Goal: Task Accomplishment & Management: Manage account settings

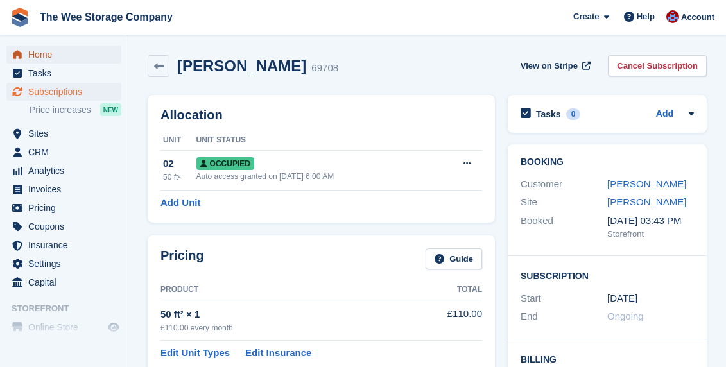
click at [53, 52] on span "Home" at bounding box center [66, 55] width 77 height 18
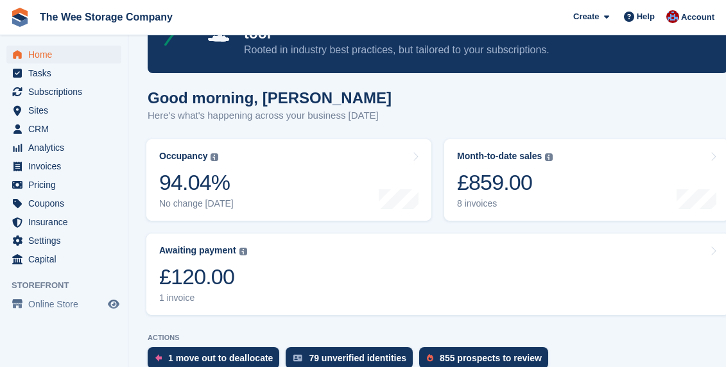
scroll to position [92, 0]
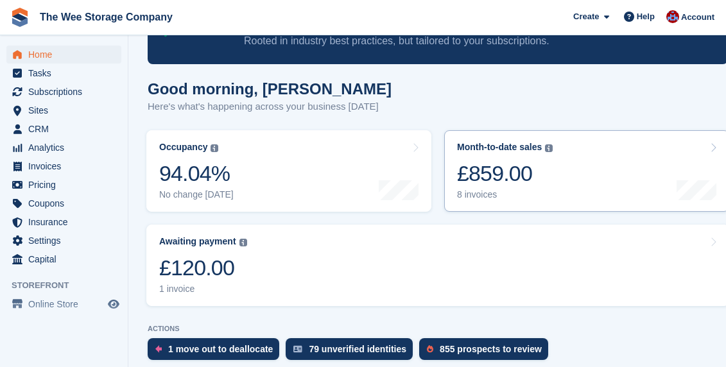
click at [541, 142] on div "Month-to-date sales" at bounding box center [499, 147] width 85 height 11
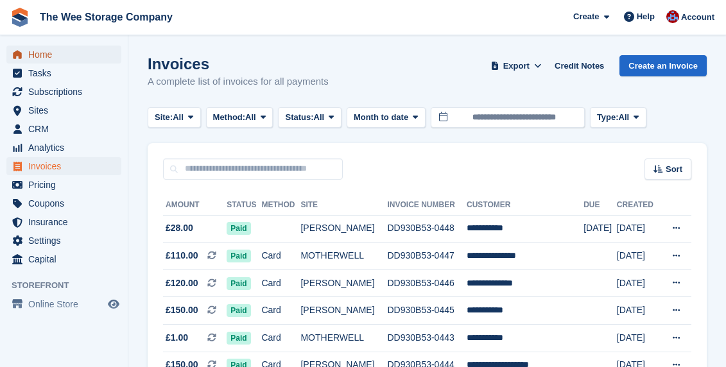
click at [53, 56] on span "Home" at bounding box center [66, 55] width 77 height 18
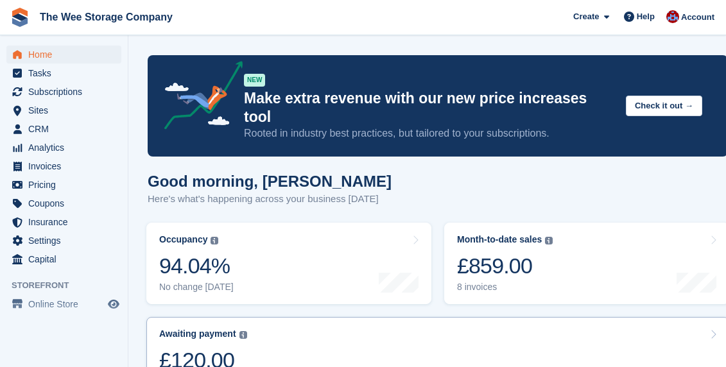
click at [252, 332] on link "Awaiting payment The total outstanding balance on all open invoices. £120.00 1 …" at bounding box center [437, 358] width 583 height 82
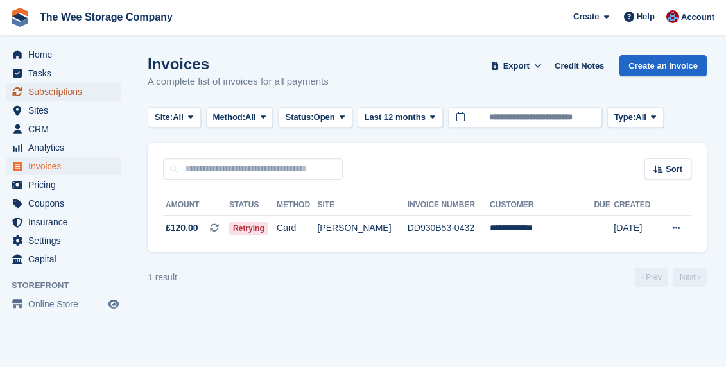
click at [51, 94] on span "Subscriptions" at bounding box center [66, 92] width 77 height 18
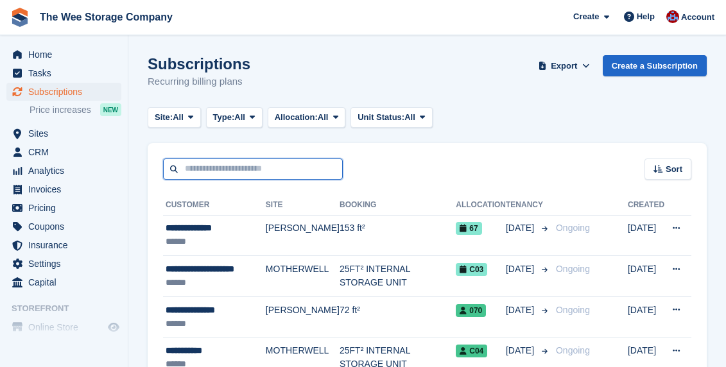
click at [237, 164] on input "text" at bounding box center [253, 169] width 180 height 21
type input "*****"
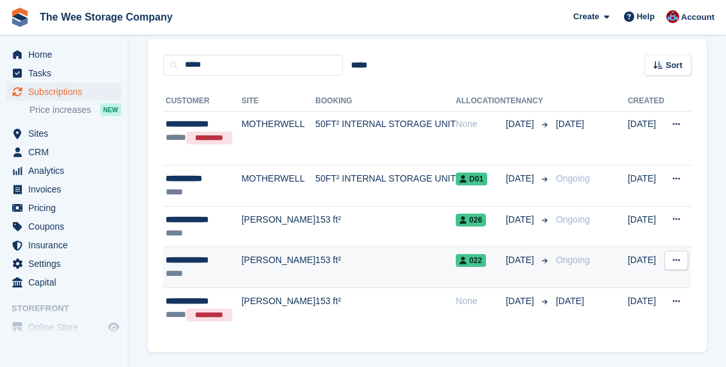
scroll to position [105, 0]
click at [187, 263] on div "**********" at bounding box center [204, 259] width 76 height 13
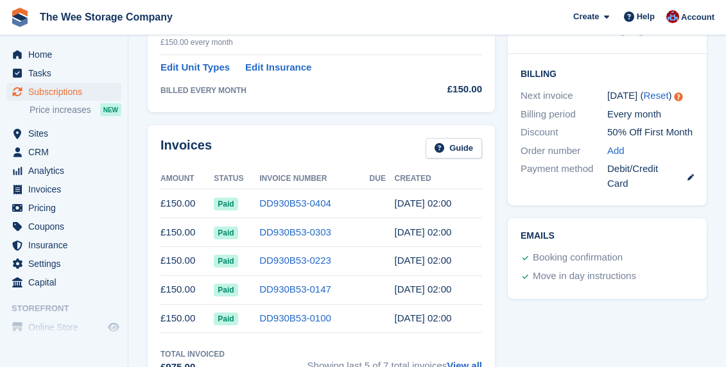
scroll to position [284, 0]
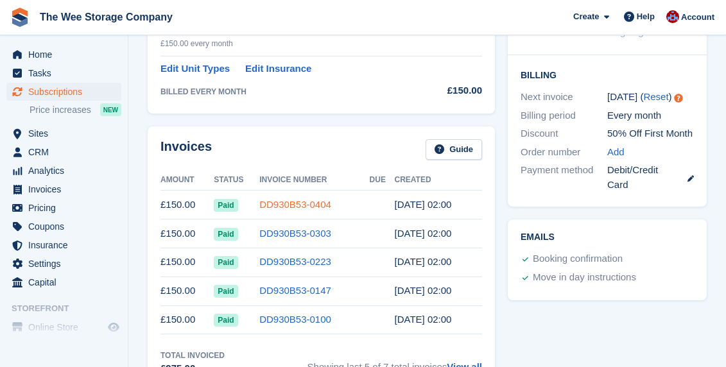
click at [303, 204] on link "DD930B53-0404" at bounding box center [295, 204] width 72 height 11
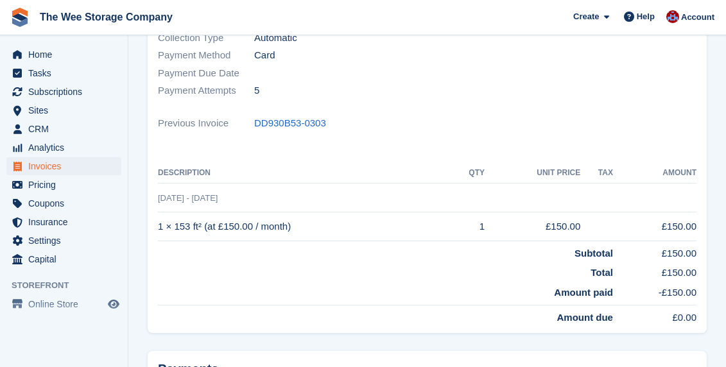
scroll to position [217, 0]
drag, startPoint x: 159, startPoint y: 196, endPoint x: 236, endPoint y: 197, distance: 77.1
click at [236, 197] on td "21 Aug - 21 Sep" at bounding box center [427, 197] width 539 height 29
click at [257, 200] on td "21 Aug - 21 Sep" at bounding box center [427, 197] width 539 height 29
click at [279, 242] on td "Subtotal" at bounding box center [385, 250] width 455 height 20
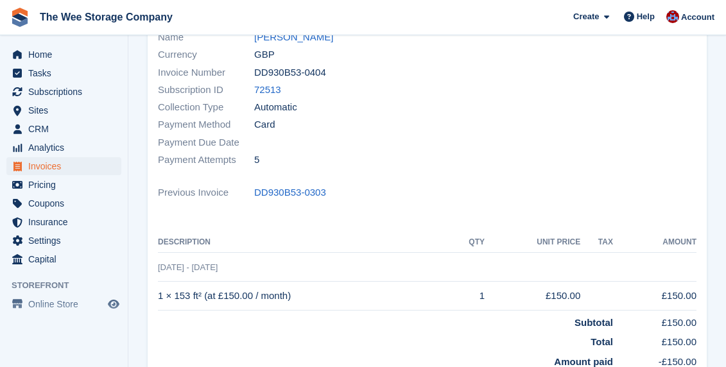
scroll to position [149, 0]
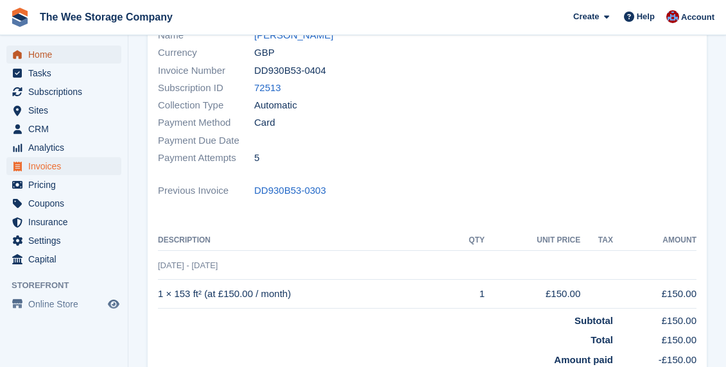
click at [46, 53] on span "Home" at bounding box center [66, 55] width 77 height 18
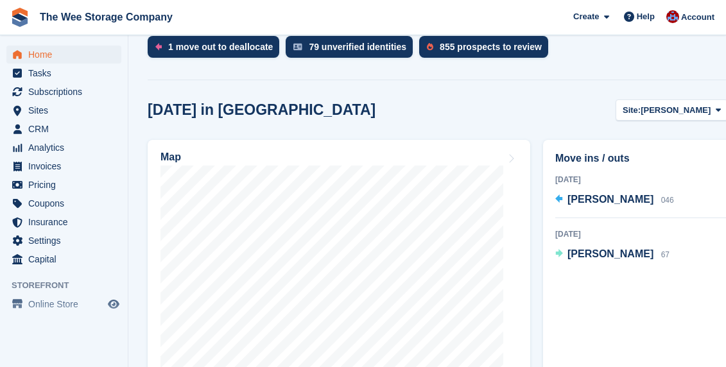
scroll to position [418, 0]
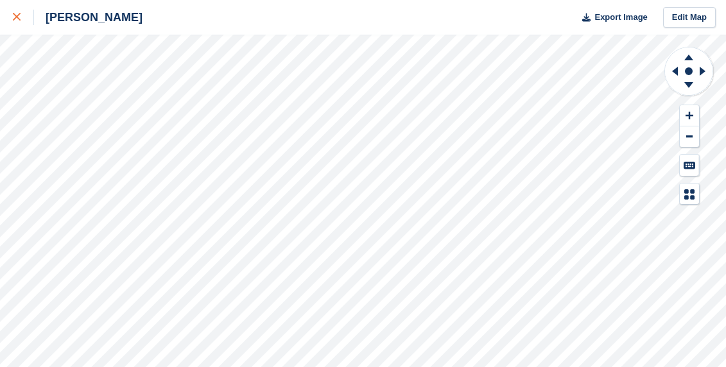
click at [18, 23] on div at bounding box center [23, 17] width 21 height 15
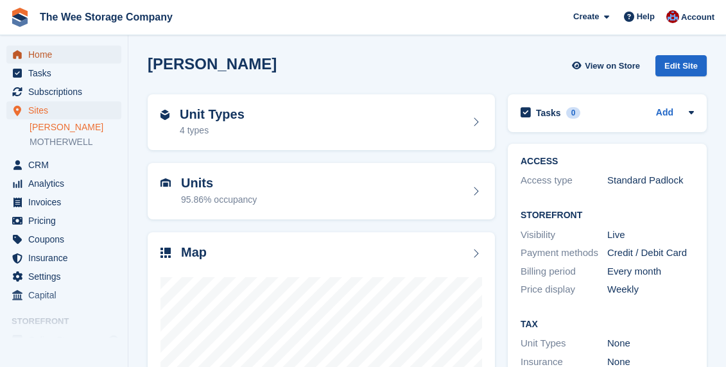
click at [46, 55] on span "Home" at bounding box center [66, 55] width 77 height 18
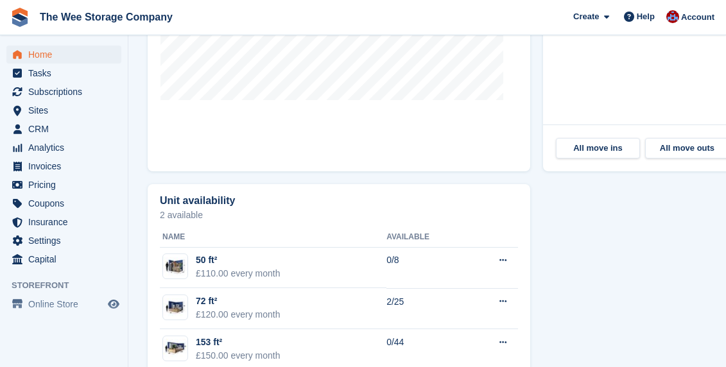
scroll to position [751, 0]
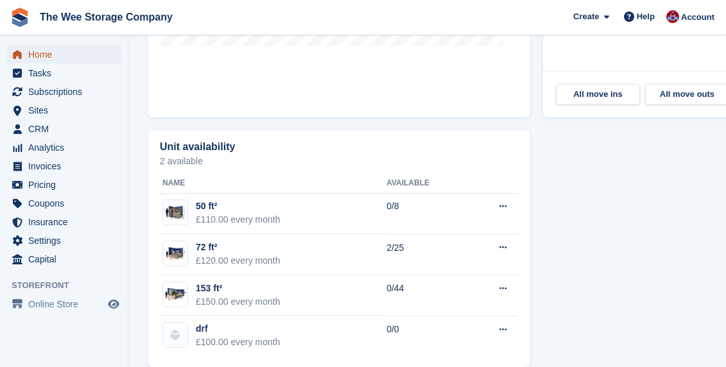
click at [53, 50] on span "Home" at bounding box center [66, 55] width 77 height 18
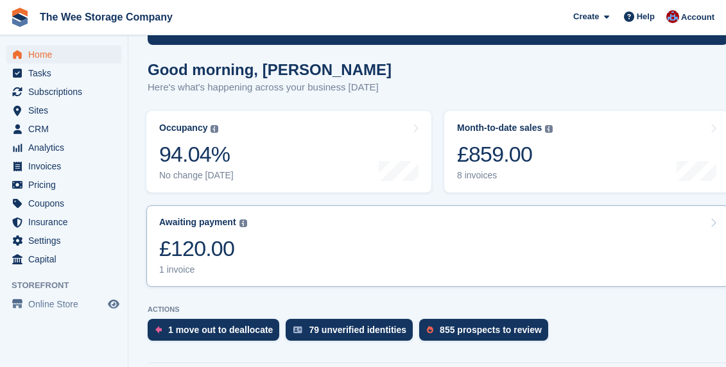
scroll to position [125, 0]
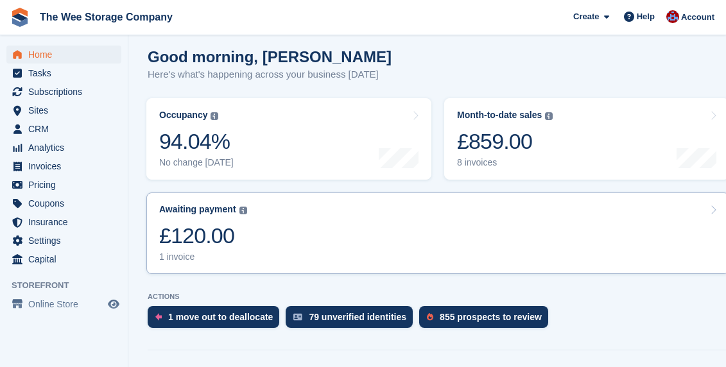
click at [225, 225] on div "£120.00" at bounding box center [203, 236] width 88 height 26
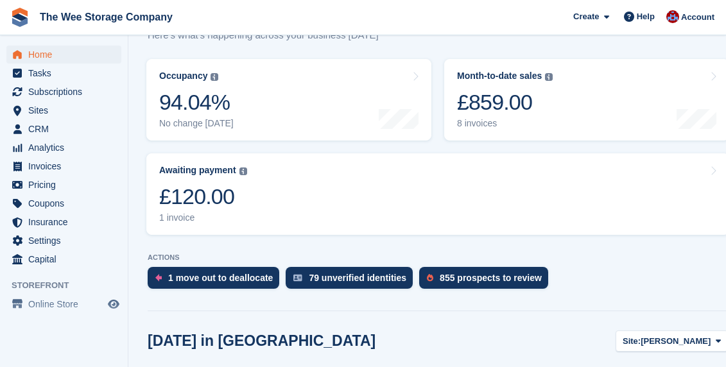
scroll to position [152, 0]
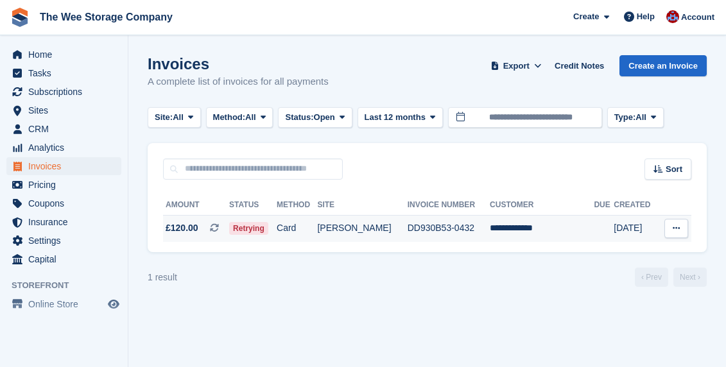
click at [542, 227] on td "**********" at bounding box center [542, 228] width 104 height 27
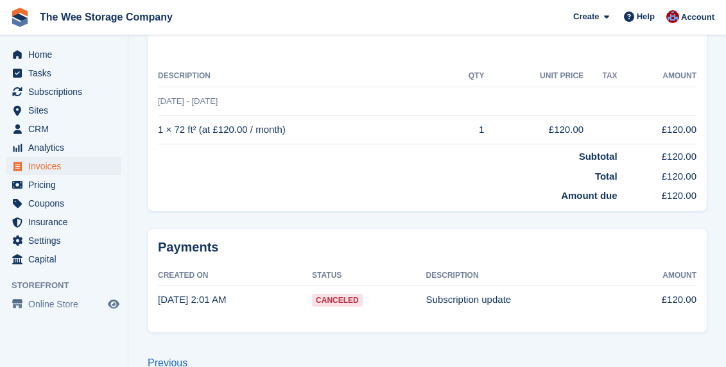
scroll to position [331, 0]
drag, startPoint x: 362, startPoint y: 299, endPoint x: 308, endPoint y: 295, distance: 54.1
click at [308, 295] on tr "29 Aug, 2:01 AM Canceled Subscription update £120.00" at bounding box center [427, 299] width 539 height 28
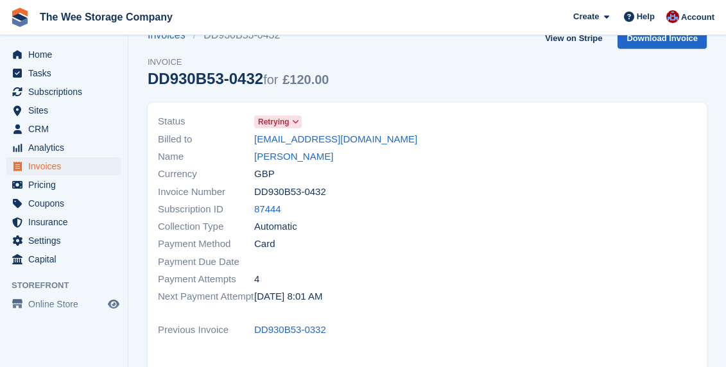
scroll to position [0, 0]
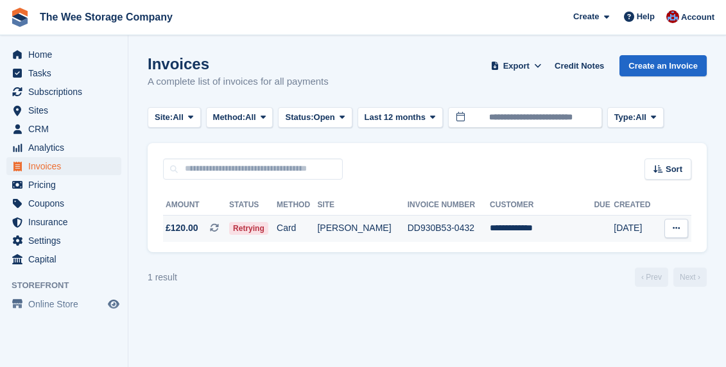
click at [490, 233] on td "DD930B53-0432" at bounding box center [449, 228] width 82 height 27
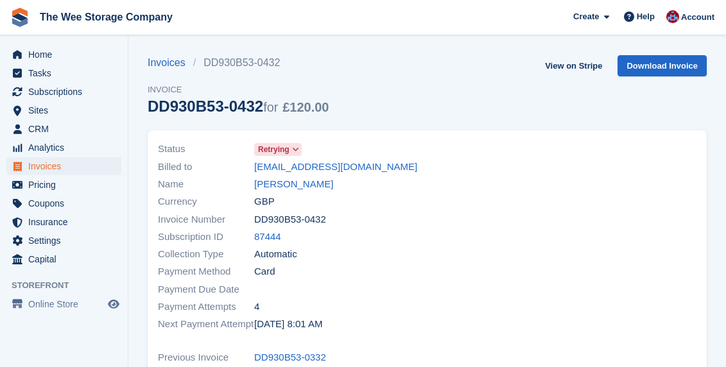
click at [302, 152] on span "Retrying" at bounding box center [278, 149] width 48 height 13
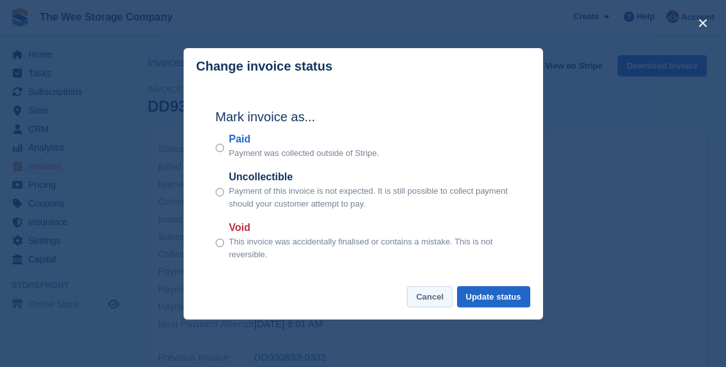
click at [428, 302] on button "Cancel" at bounding box center [430, 296] width 46 height 21
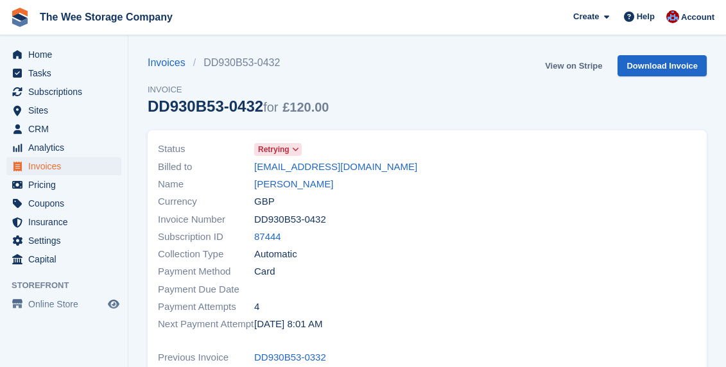
click at [586, 63] on link "View on Stripe" at bounding box center [573, 65] width 67 height 21
click at [46, 53] on span "Home" at bounding box center [66, 55] width 77 height 18
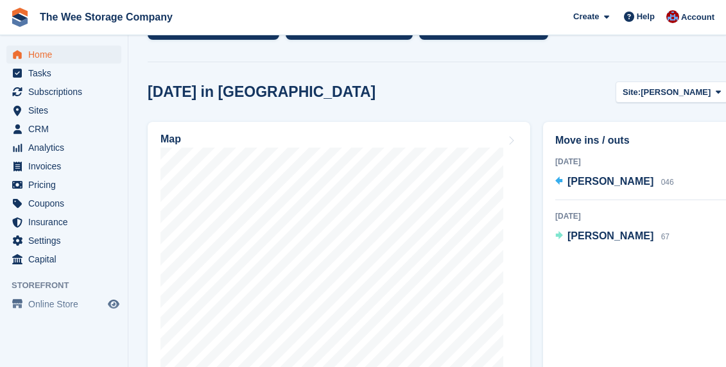
scroll to position [416, 0]
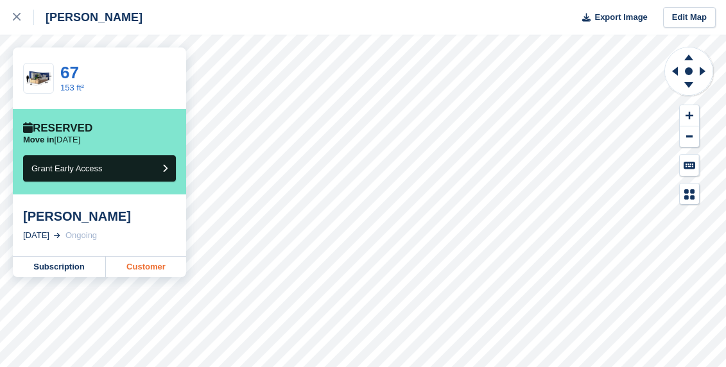
click at [134, 269] on link "Customer" at bounding box center [146, 267] width 80 height 21
click at [19, 11] on div at bounding box center [23, 17] width 21 height 15
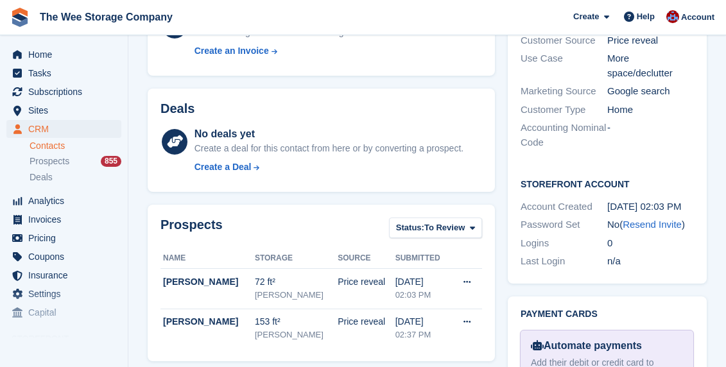
scroll to position [395, 0]
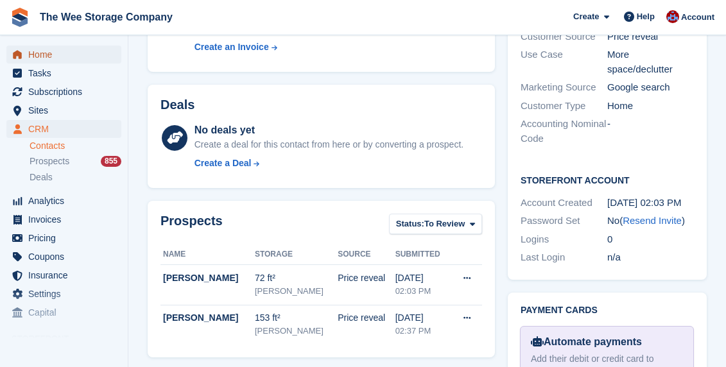
click at [48, 49] on span "Home" at bounding box center [66, 55] width 77 height 18
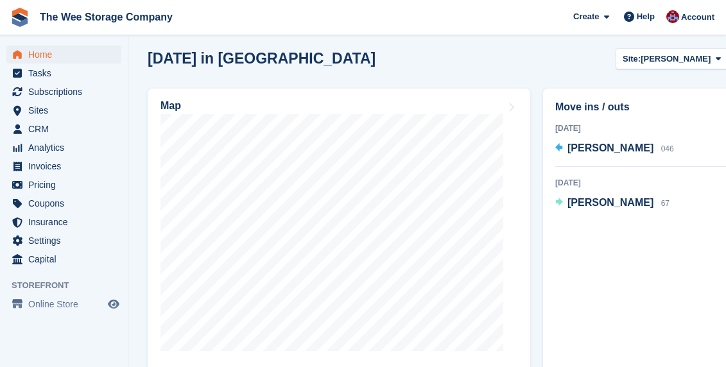
scroll to position [449, 0]
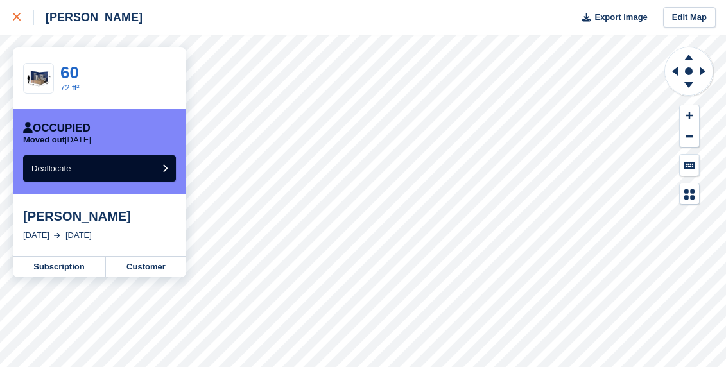
click at [2, 24] on link at bounding box center [17, 17] width 34 height 35
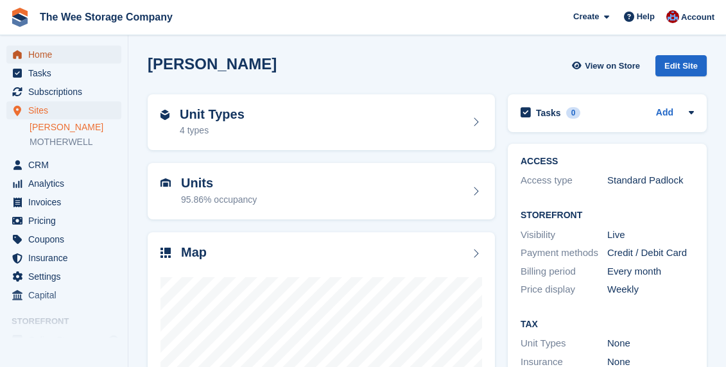
click at [47, 50] on span "Home" at bounding box center [66, 55] width 77 height 18
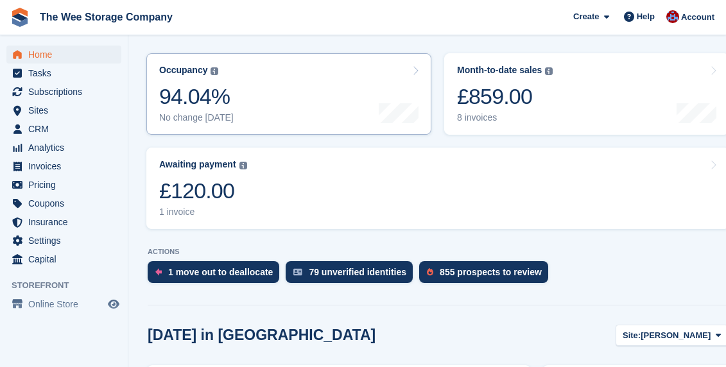
scroll to position [175, 0]
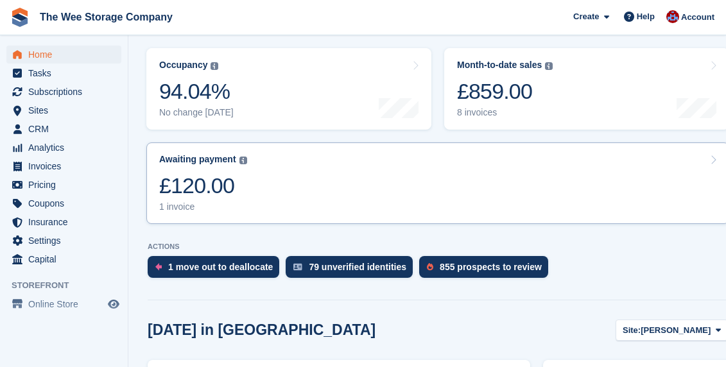
click at [268, 155] on link "Awaiting payment The total outstanding balance on all open invoices. £120.00 1 …" at bounding box center [437, 184] width 583 height 82
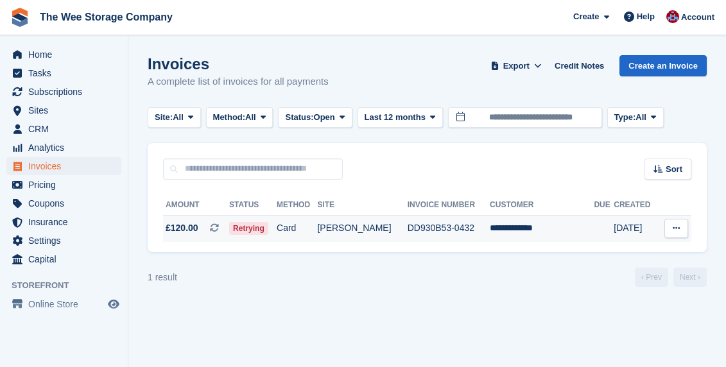
click at [517, 224] on td "**********" at bounding box center [542, 228] width 104 height 27
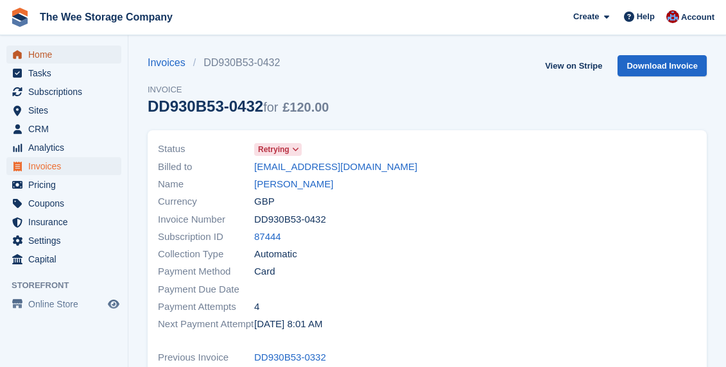
click at [39, 48] on span "Home" at bounding box center [66, 55] width 77 height 18
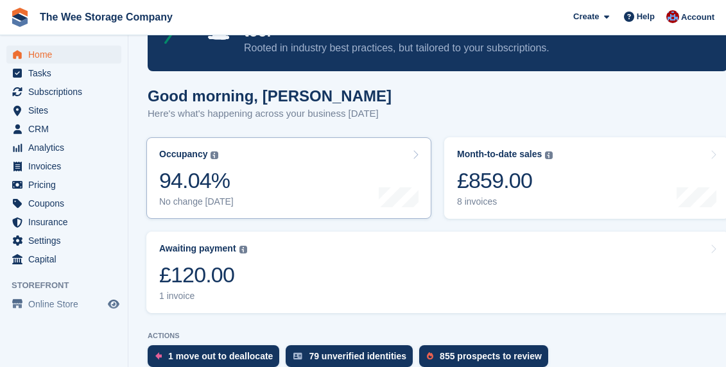
scroll to position [89, 0]
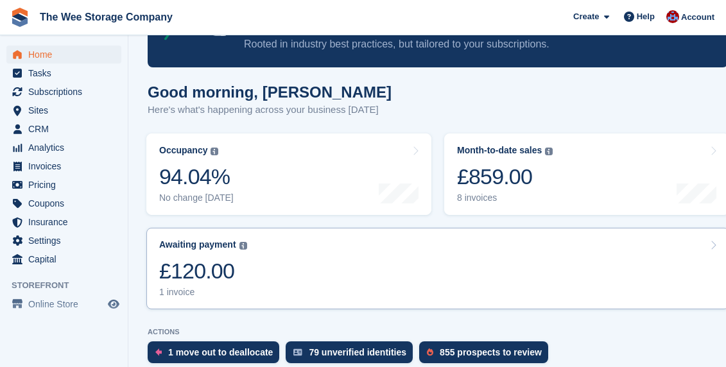
click at [263, 254] on link "Awaiting payment The total outstanding balance on all open invoices. £120.00 1 …" at bounding box center [437, 269] width 583 height 82
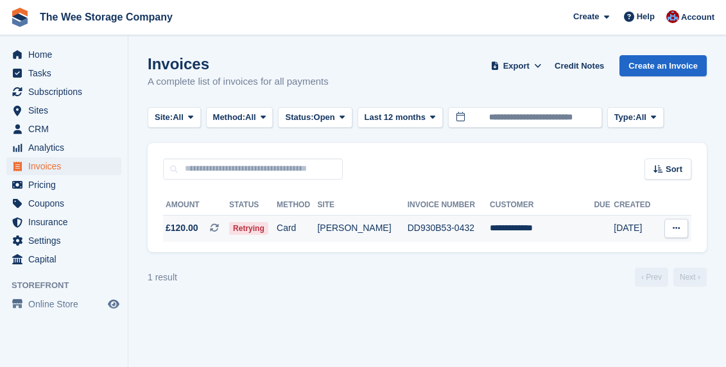
click at [374, 228] on td "[PERSON_NAME]" at bounding box center [362, 228] width 90 height 27
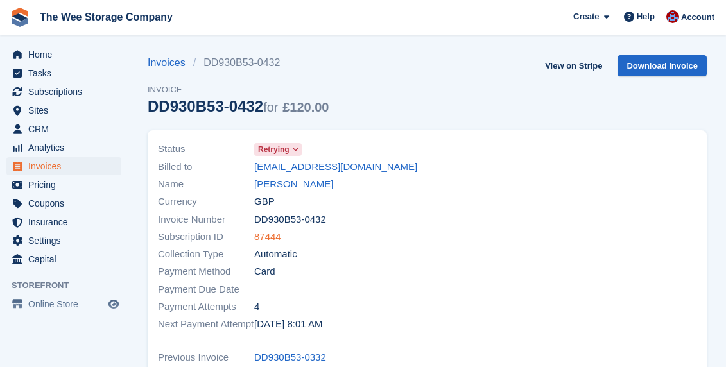
click at [280, 239] on link "87444" at bounding box center [267, 237] width 27 height 15
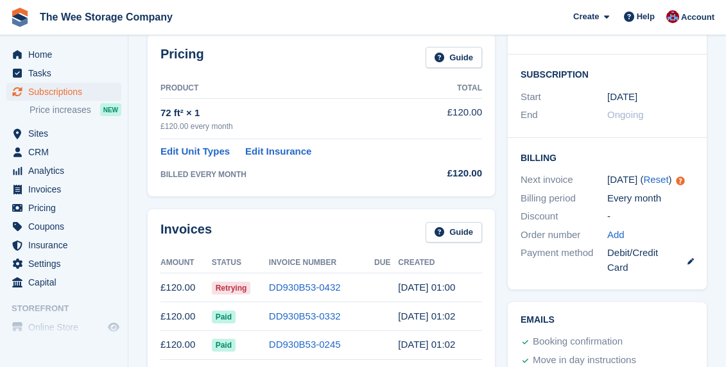
scroll to position [211, 0]
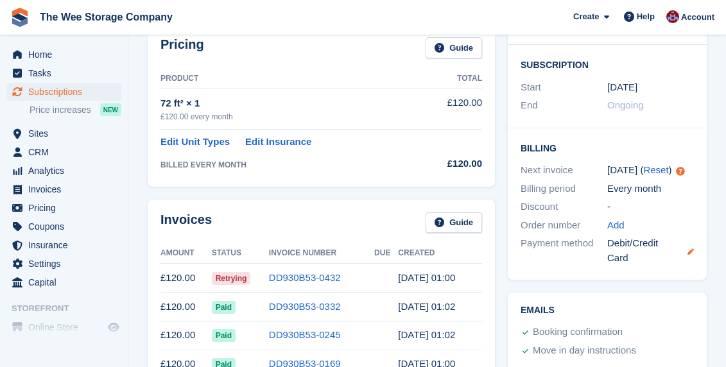
click at [692, 249] on icon at bounding box center [691, 252] width 6 height 6
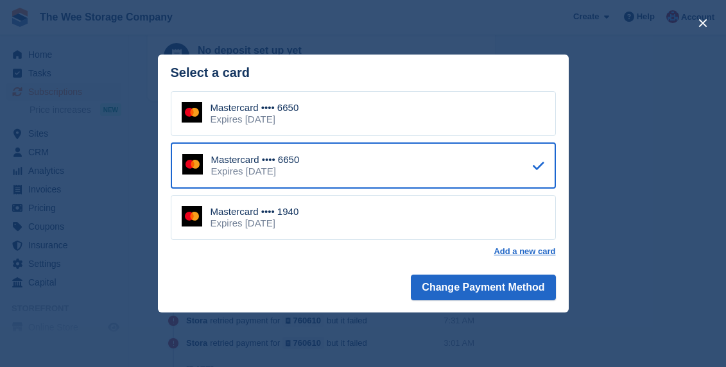
scroll to position [663, 0]
click at [700, 21] on button "close" at bounding box center [703, 23] width 21 height 21
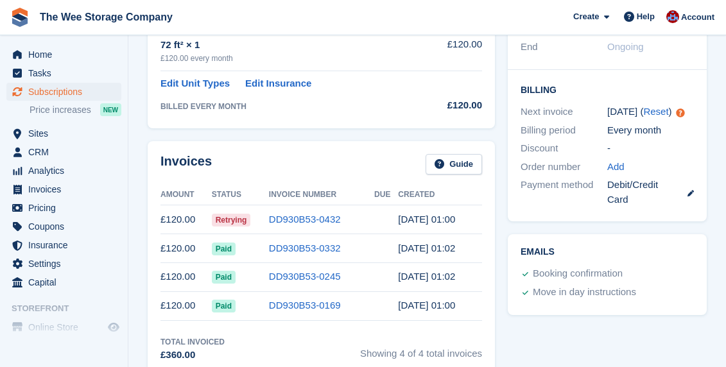
scroll to position [0, 0]
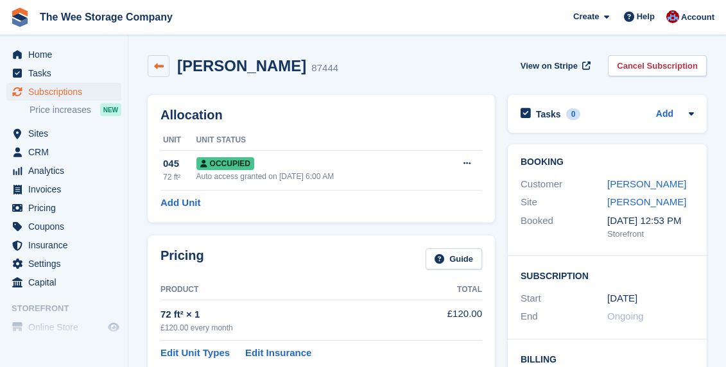
click at [156, 68] on icon at bounding box center [159, 67] width 10 height 10
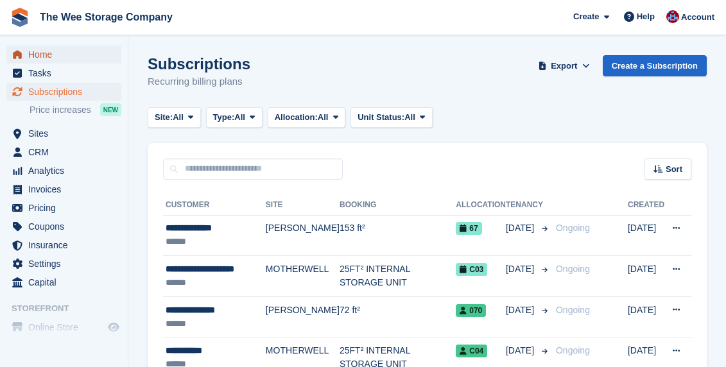
click at [44, 54] on span "Home" at bounding box center [66, 55] width 77 height 18
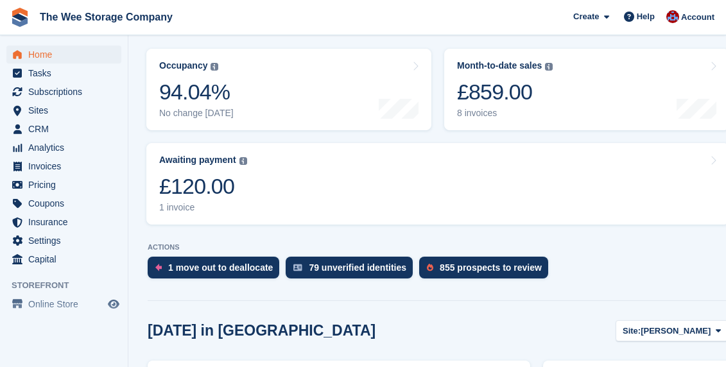
scroll to position [153, 0]
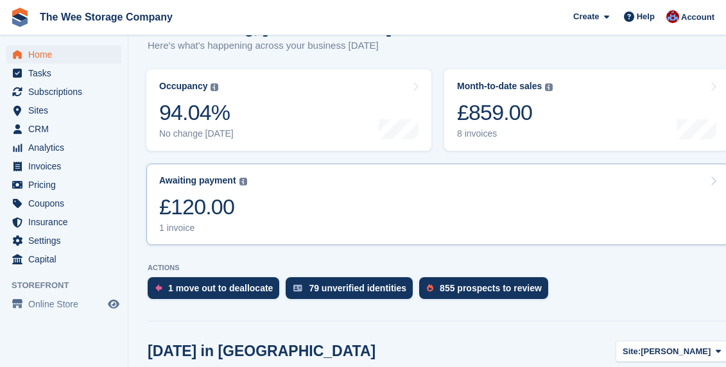
click at [326, 206] on link "Awaiting payment The total outstanding balance on all open invoices. £120.00 1 …" at bounding box center [437, 205] width 583 height 82
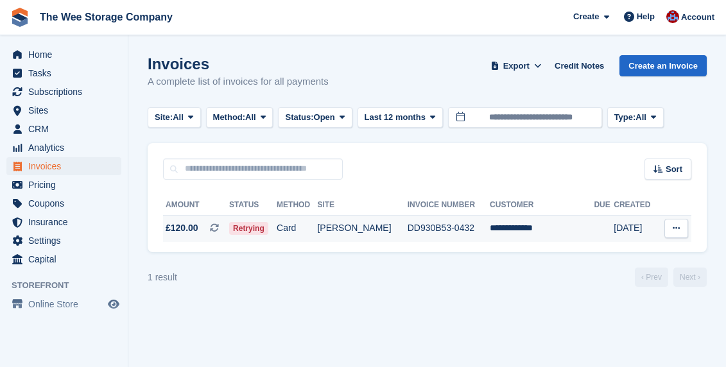
click at [388, 225] on td "[PERSON_NAME]" at bounding box center [362, 228] width 90 height 27
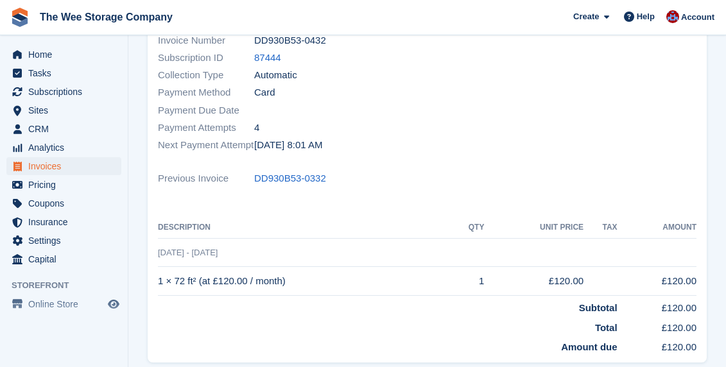
scroll to position [186, 0]
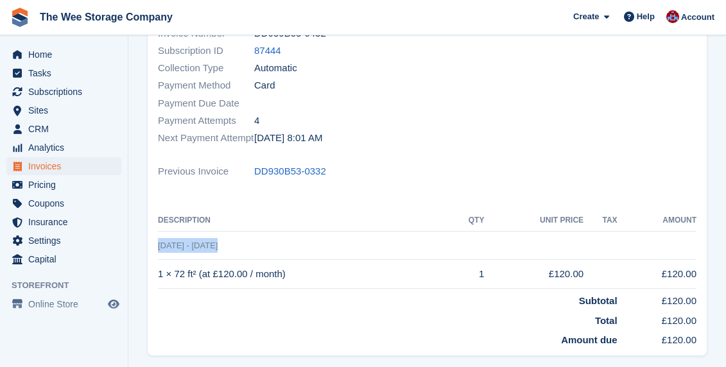
drag, startPoint x: 159, startPoint y: 244, endPoint x: 245, endPoint y: 243, distance: 86.1
click at [245, 243] on td "[DATE] - [DATE]" at bounding box center [427, 245] width 539 height 29
click at [259, 246] on td "29 Aug - 29 Sep" at bounding box center [427, 245] width 539 height 29
drag, startPoint x: 256, startPoint y: 246, endPoint x: 159, endPoint y: 242, distance: 97.0
click at [159, 242] on td "29 Aug - 29 Sep" at bounding box center [427, 245] width 539 height 29
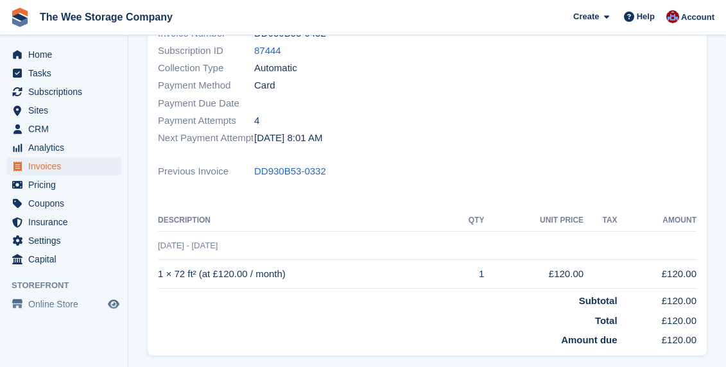
click at [218, 249] on span "29 Aug - 29 Sep" at bounding box center [188, 246] width 60 height 10
drag, startPoint x: 232, startPoint y: 249, endPoint x: 159, endPoint y: 248, distance: 72.6
click at [159, 248] on td "29 Aug - 29 Sep" at bounding box center [427, 245] width 539 height 29
click at [238, 245] on td "29 Aug - 29 Sep" at bounding box center [427, 245] width 539 height 29
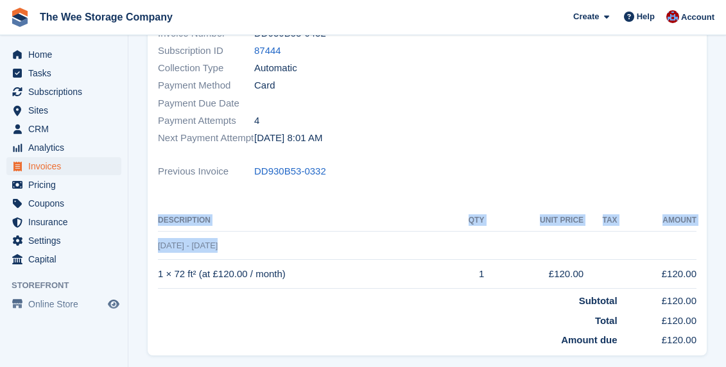
drag, startPoint x: 157, startPoint y: 247, endPoint x: 242, endPoint y: 254, distance: 85.0
click at [242, 254] on div "Status Retrying Billed to pamelaspence81@gmail.com Name Pamela Spence Currency …" at bounding box center [427, 150] width 559 height 412
click at [242, 253] on td "29 Aug - 29 Sep" at bounding box center [427, 245] width 539 height 29
drag, startPoint x: 238, startPoint y: 251, endPoint x: 156, endPoint y: 248, distance: 82.3
click at [156, 248] on div "Status Retrying Billed to pamelaspence81@gmail.com Name Pamela Spence Currency …" at bounding box center [427, 150] width 559 height 412
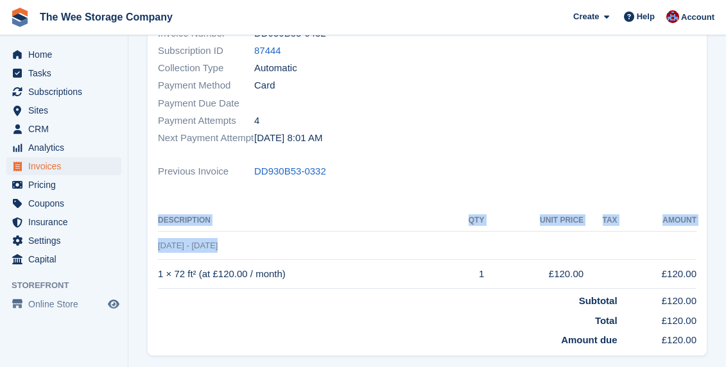
click at [274, 234] on td "29 Aug - 29 Sep" at bounding box center [427, 245] width 539 height 29
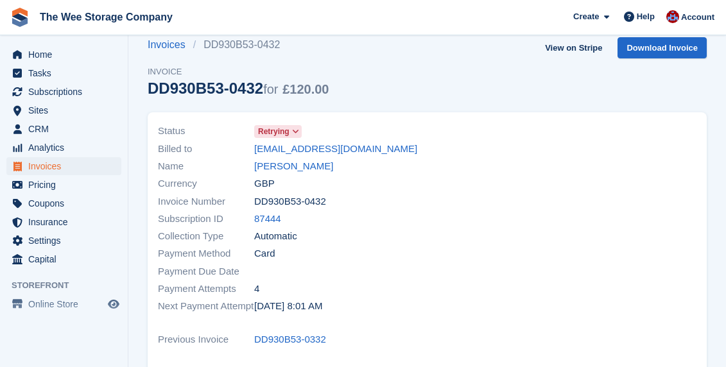
scroll to position [0, 0]
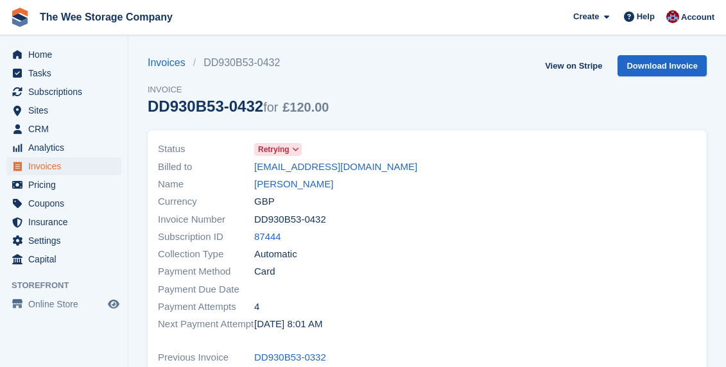
click at [299, 148] on icon at bounding box center [295, 150] width 7 height 8
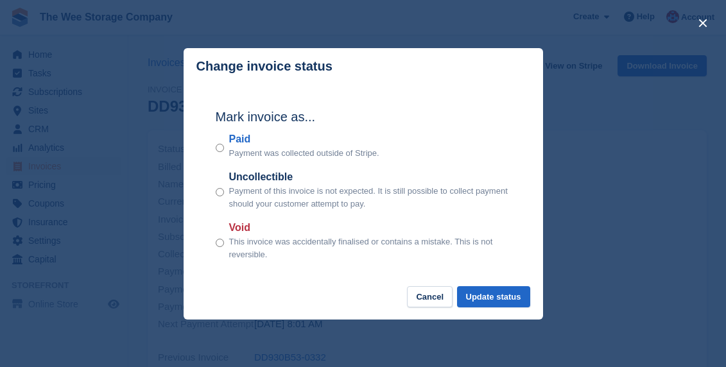
click at [290, 292] on footer "Cancel Update status" at bounding box center [364, 302] width 360 height 33
click at [425, 301] on button "Cancel" at bounding box center [430, 296] width 46 height 21
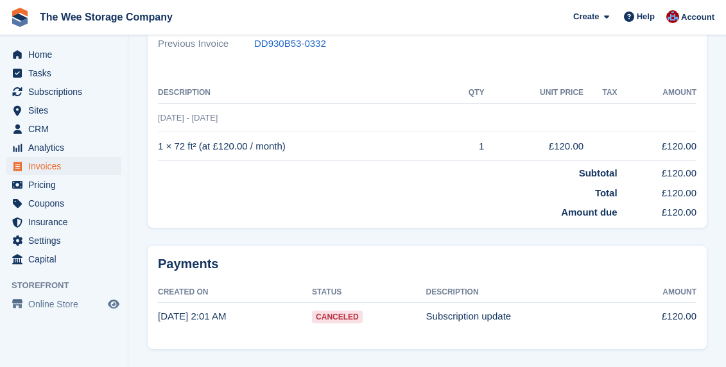
scroll to position [354, 0]
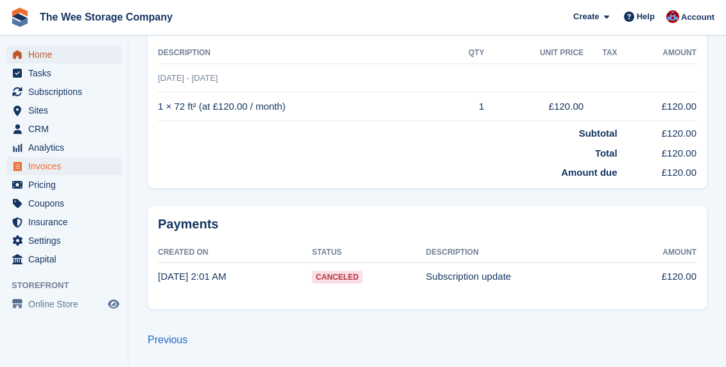
click at [47, 56] on span "Home" at bounding box center [66, 55] width 77 height 18
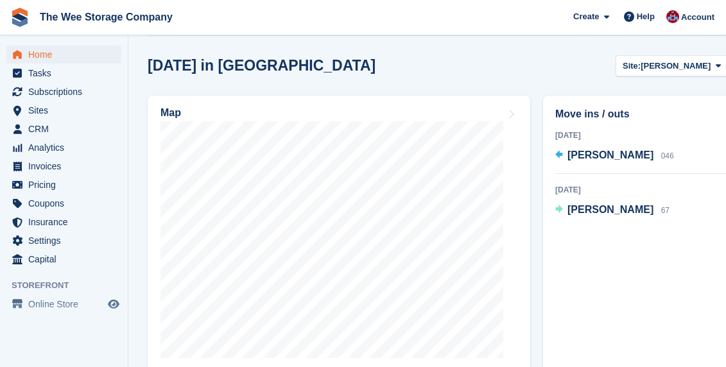
scroll to position [440, 0]
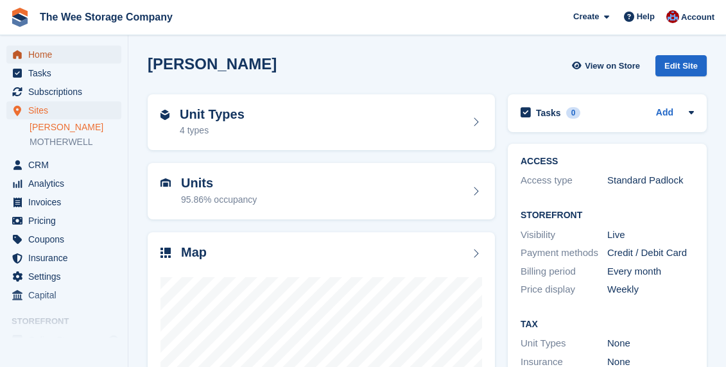
click at [59, 49] on span "Home" at bounding box center [66, 55] width 77 height 18
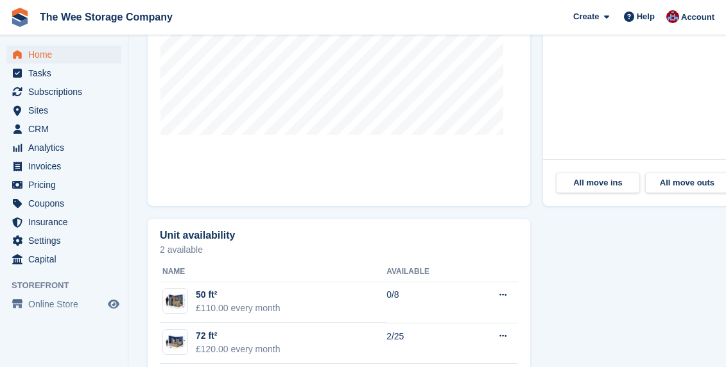
scroll to position [751, 0]
